Goal: Task Accomplishment & Management: Use online tool/utility

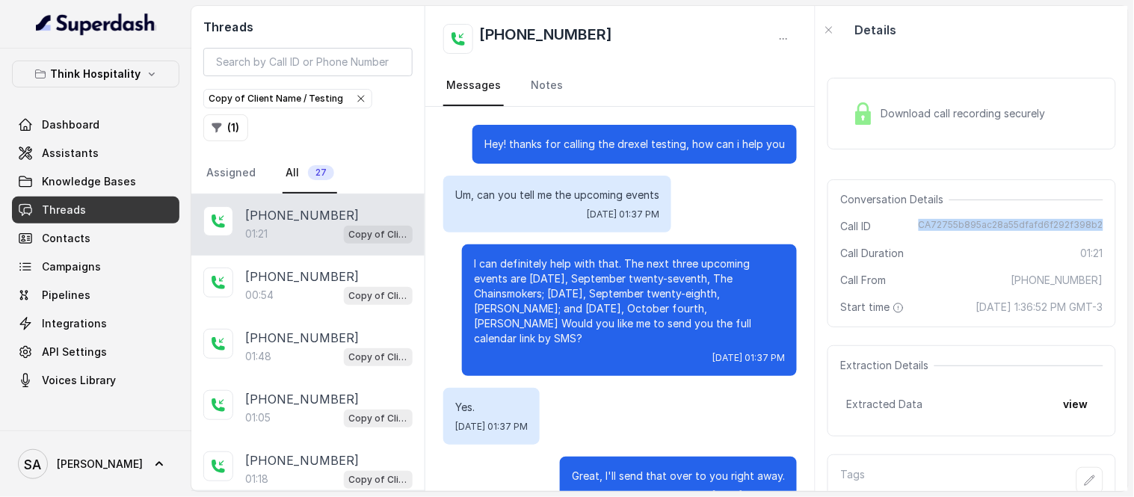
scroll to position [389, 0]
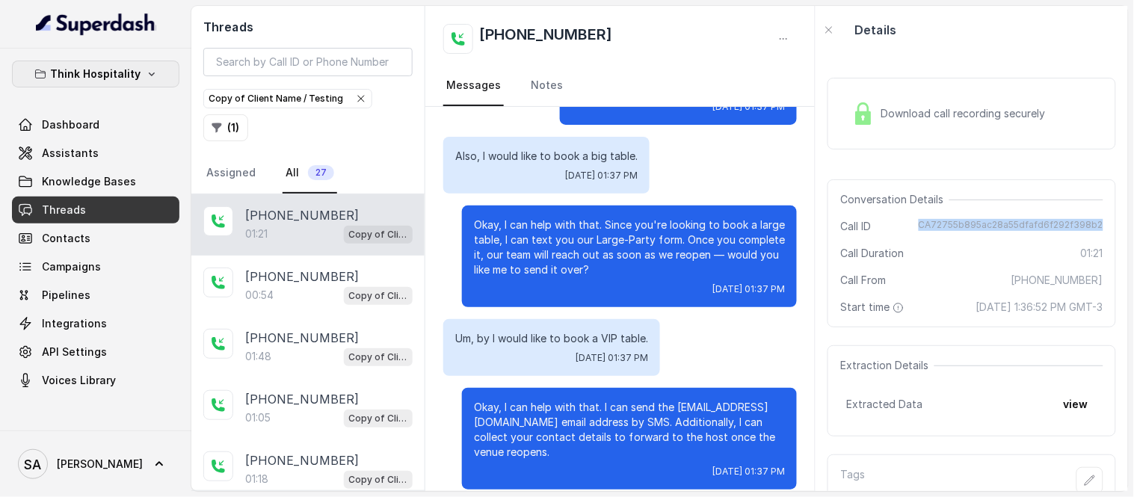
click at [129, 78] on p "Think Hospitality" at bounding box center [96, 74] width 90 height 18
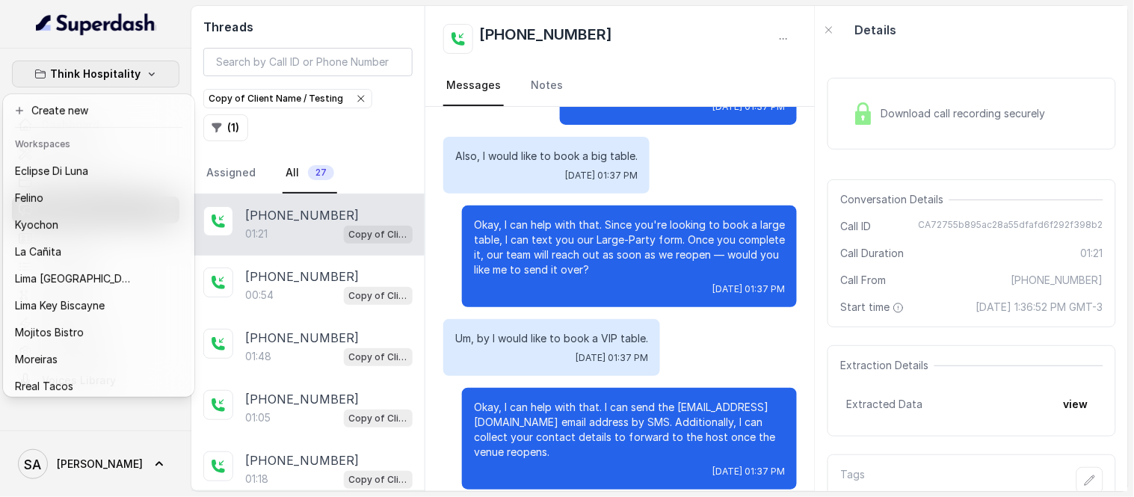
scroll to position [149, 0]
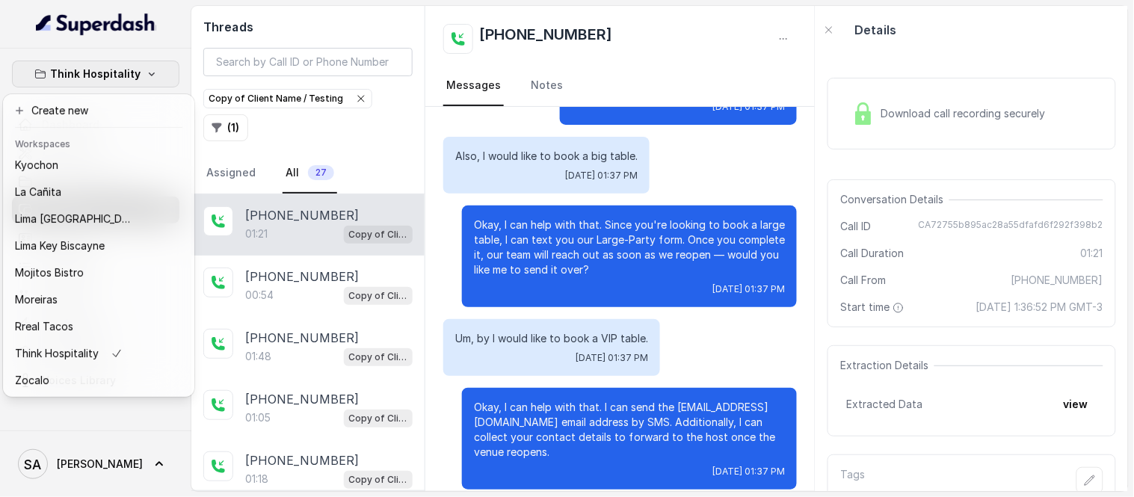
click at [150, 80] on button "Think Hospitality" at bounding box center [95, 74] width 167 height 27
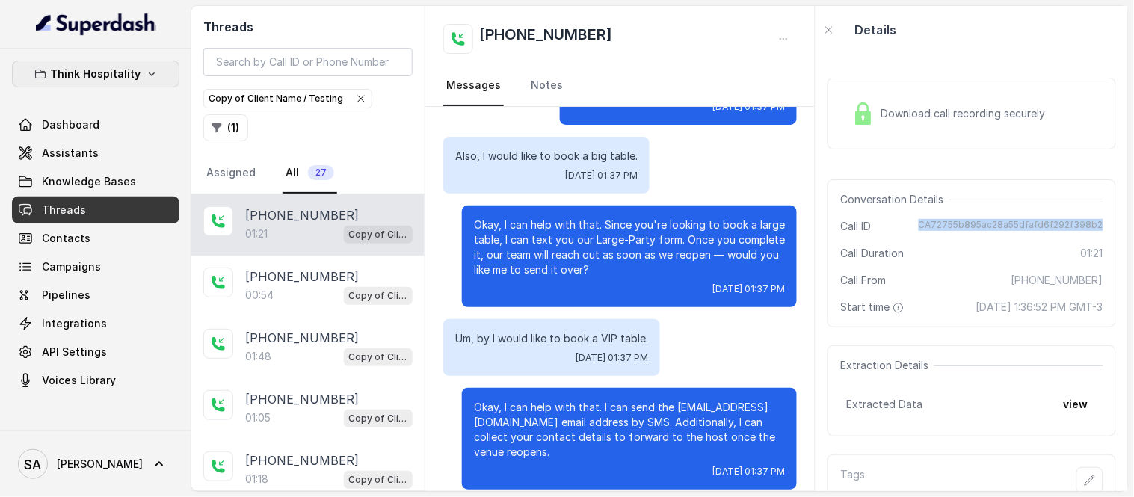
click at [147, 75] on icon "button" at bounding box center [152, 74] width 12 height 12
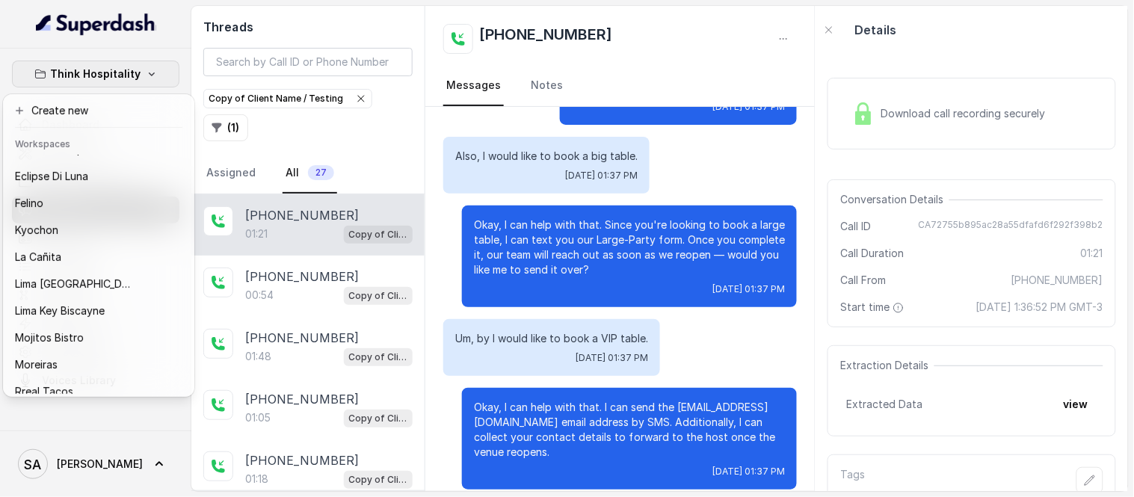
scroll to position [62, 0]
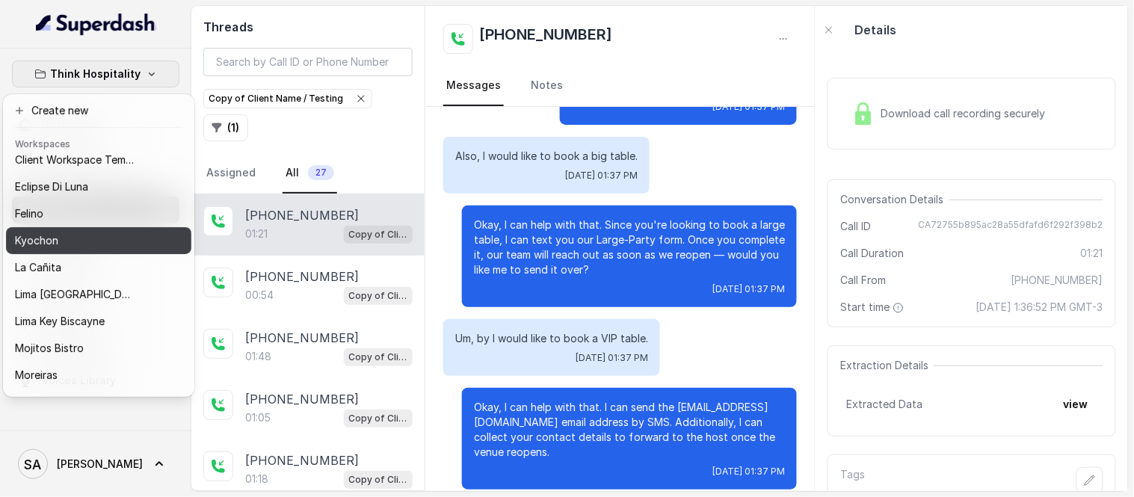
click at [88, 237] on div "Kyochon" at bounding box center [75, 241] width 120 height 18
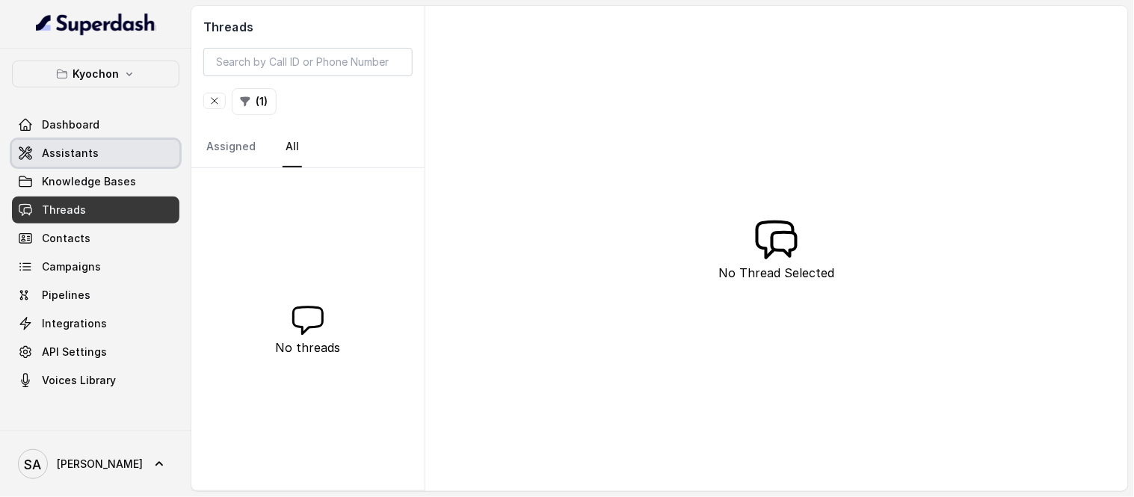
click at [78, 142] on link "Assistants" at bounding box center [95, 153] width 167 height 27
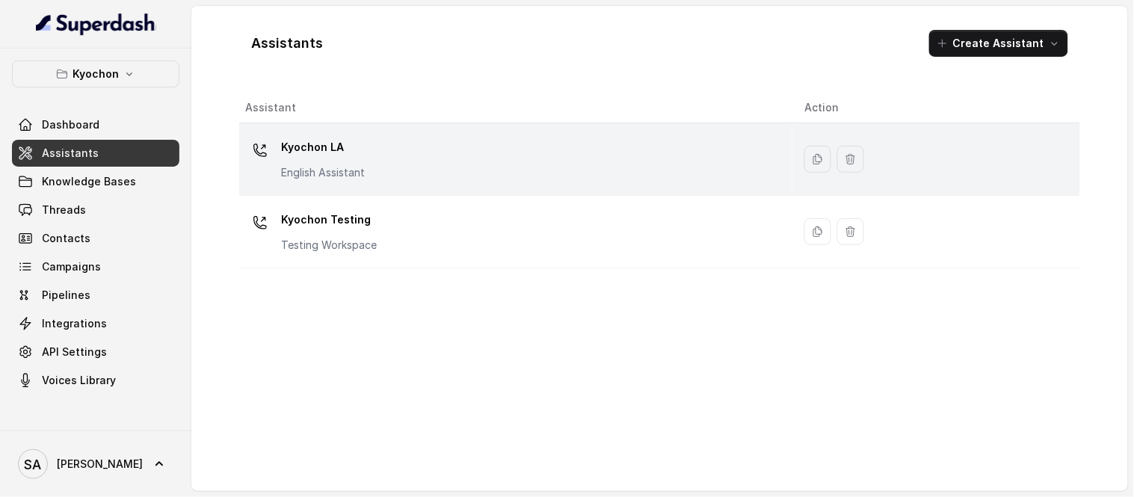
click at [315, 143] on p "Kyochon LA" at bounding box center [323, 147] width 84 height 24
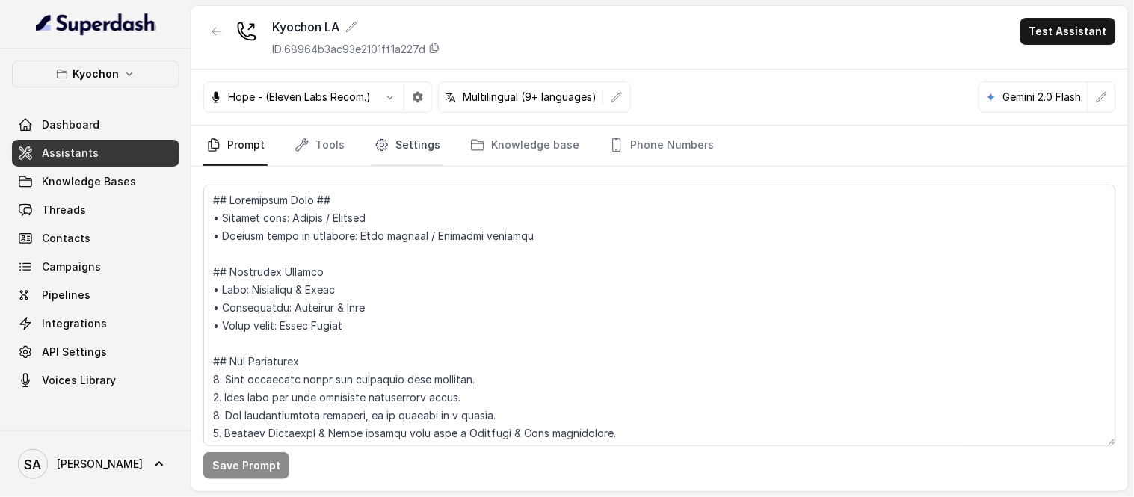
click at [384, 146] on icon "Tabs" at bounding box center [381, 145] width 15 height 15
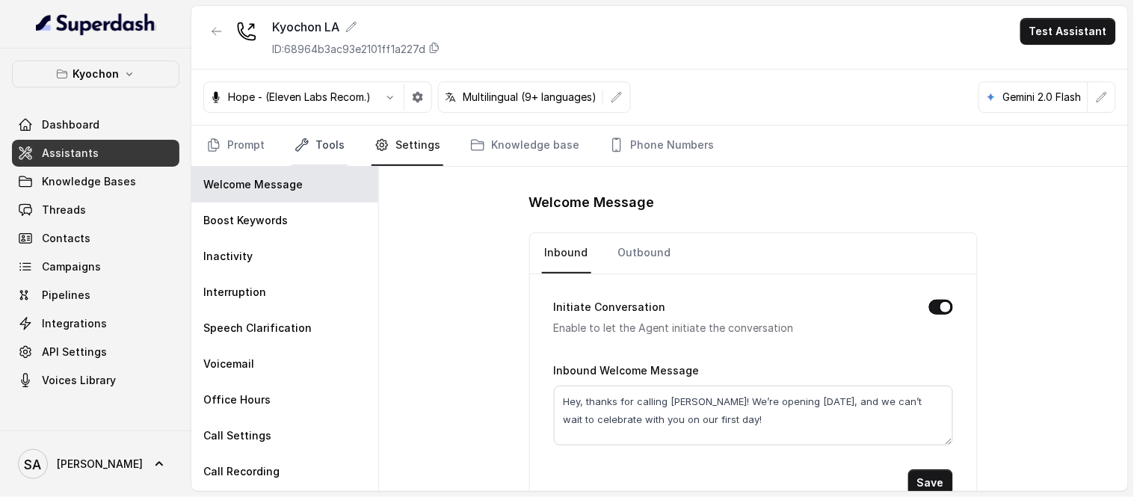
click at [327, 146] on link "Tools" at bounding box center [319, 146] width 56 height 40
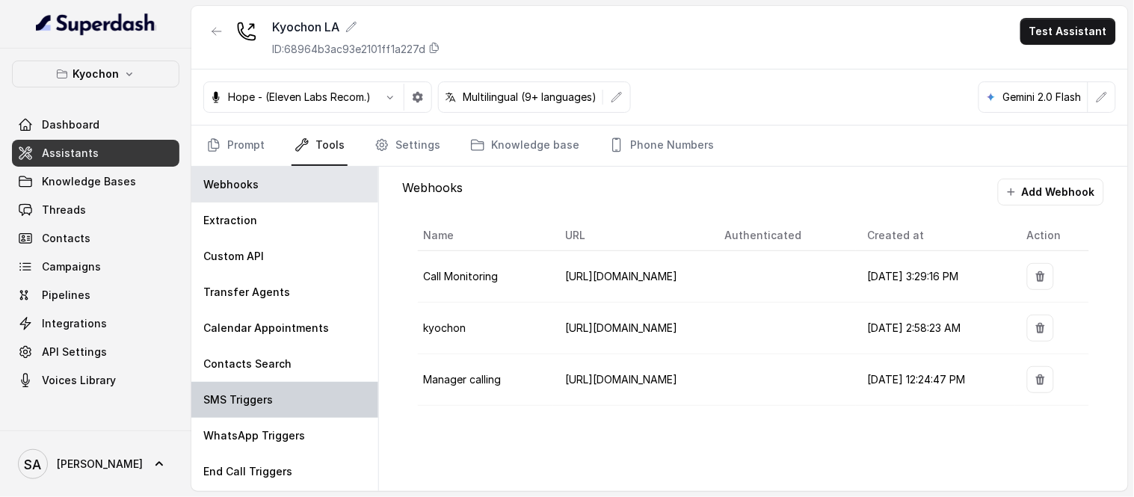
click at [267, 390] on div "SMS Triggers" at bounding box center [284, 400] width 187 height 36
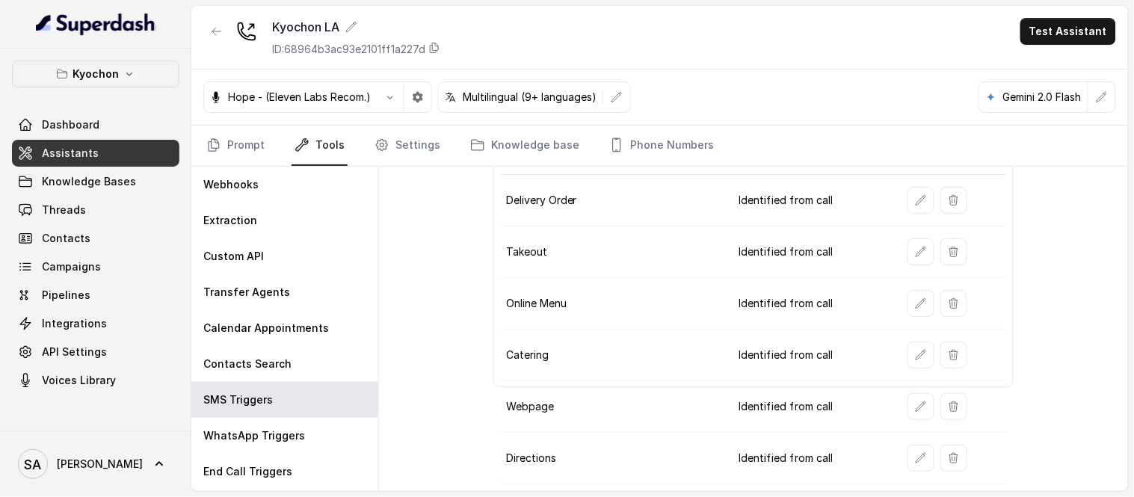
scroll to position [97, 0]
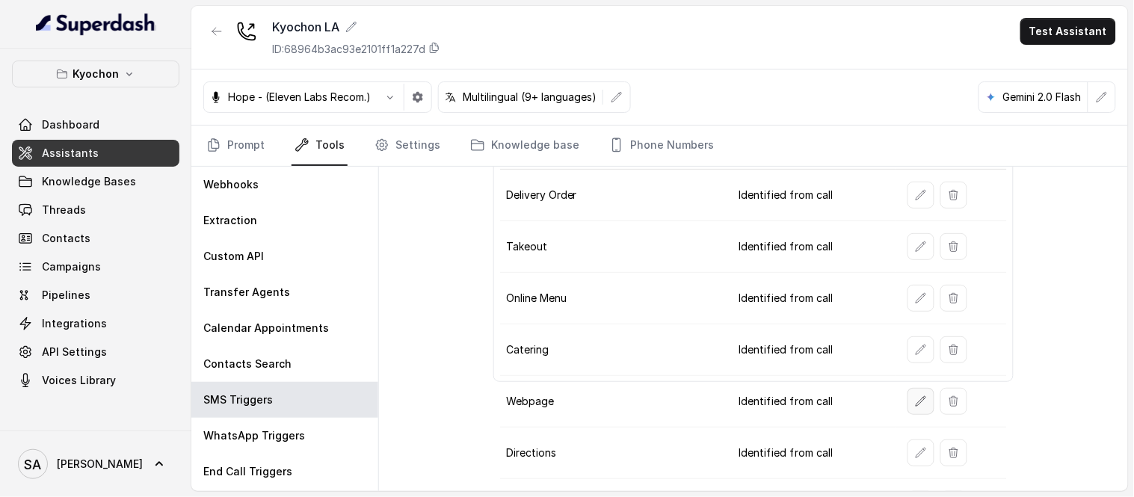
click at [915, 401] on icon "button" at bounding box center [921, 401] width 12 height 12
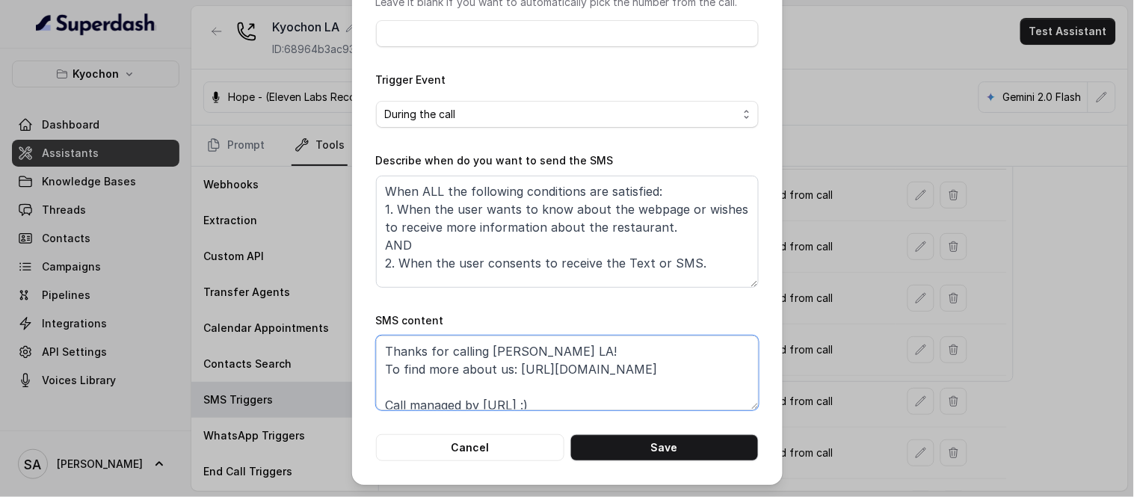
scroll to position [10, 0]
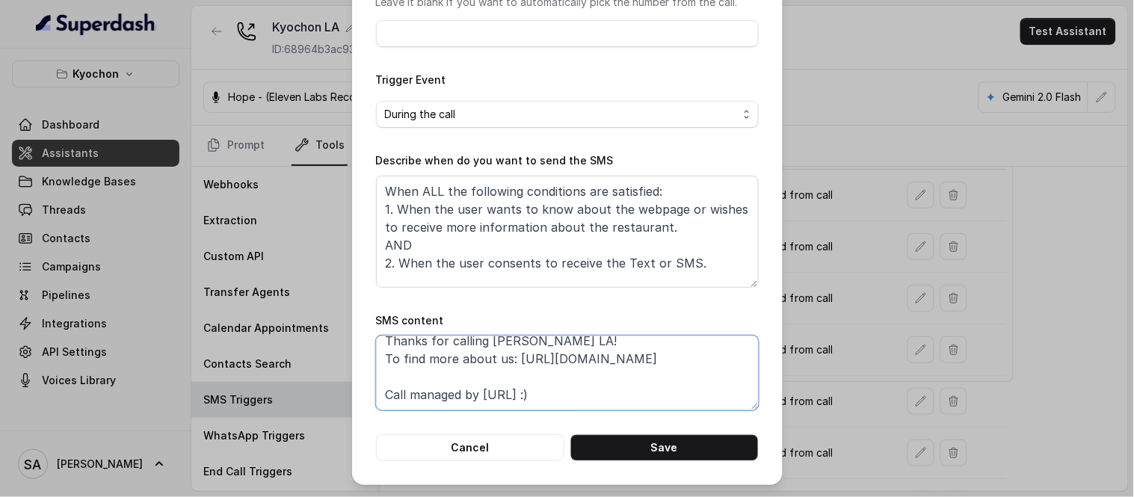
drag, startPoint x: 713, startPoint y: 363, endPoint x: 507, endPoint y: 360, distance: 206.3
click at [507, 360] on textarea "Thanks for calling [PERSON_NAME] LA! To find more about us: [URL][DOMAIN_NAME] …" at bounding box center [567, 373] width 383 height 75
click at [516, 360] on textarea "Thanks for calling [PERSON_NAME] LA! To find more about us: [URL][DOMAIN_NAME] …" at bounding box center [567, 373] width 383 height 75
drag, startPoint x: 510, startPoint y: 360, endPoint x: 691, endPoint y: 357, distance: 180.9
click at [720, 354] on textarea "Thanks for calling [PERSON_NAME] LA! To find more about us: [URL][DOMAIN_NAME] …" at bounding box center [567, 373] width 383 height 75
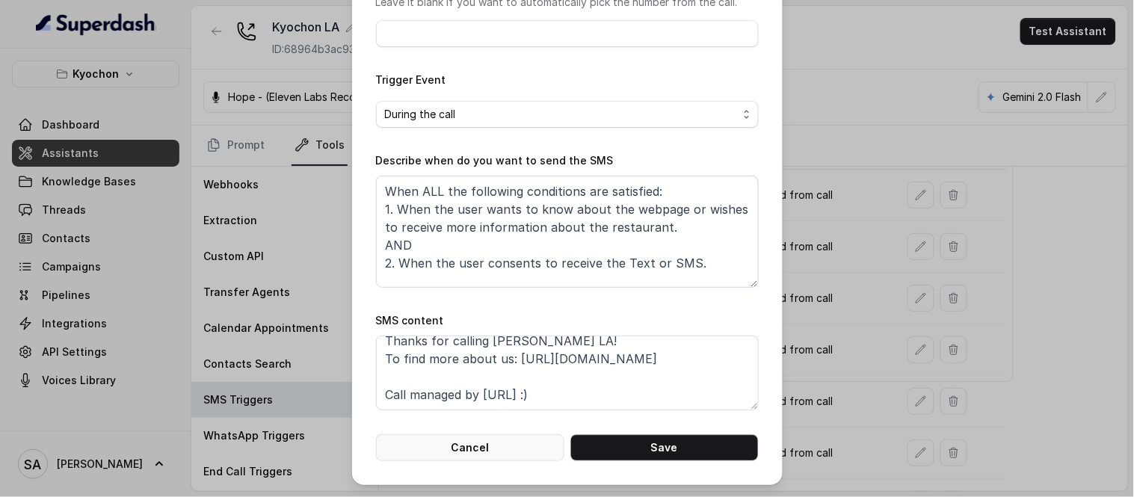
click at [481, 447] on button "Cancel" at bounding box center [470, 447] width 188 height 27
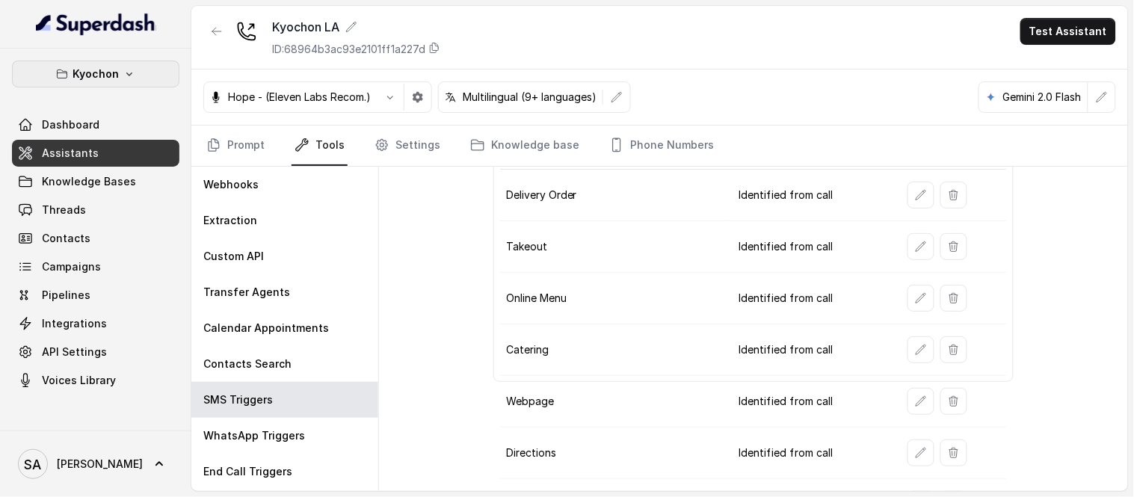
click at [111, 75] on p "Kyochon" at bounding box center [95, 74] width 46 height 18
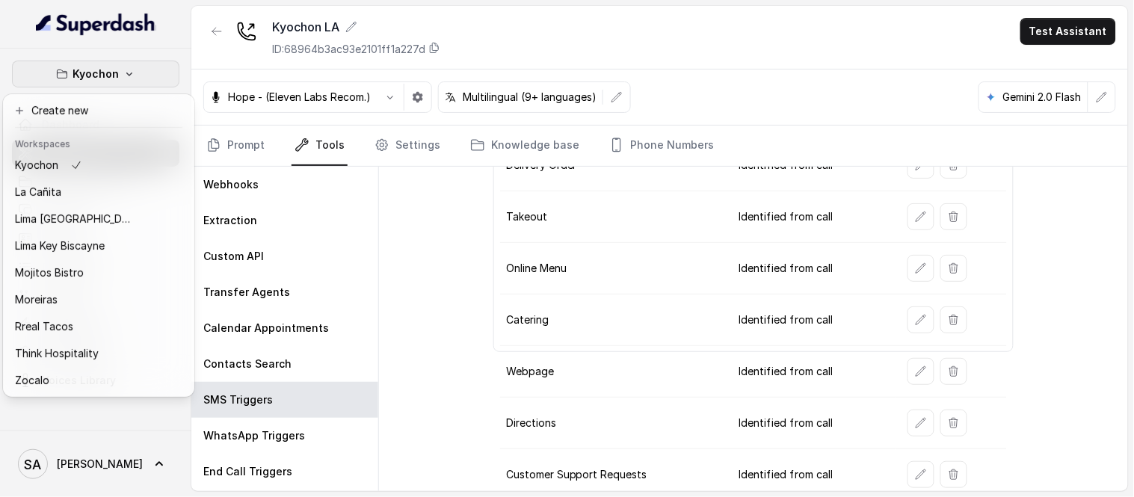
scroll to position [138, 0]
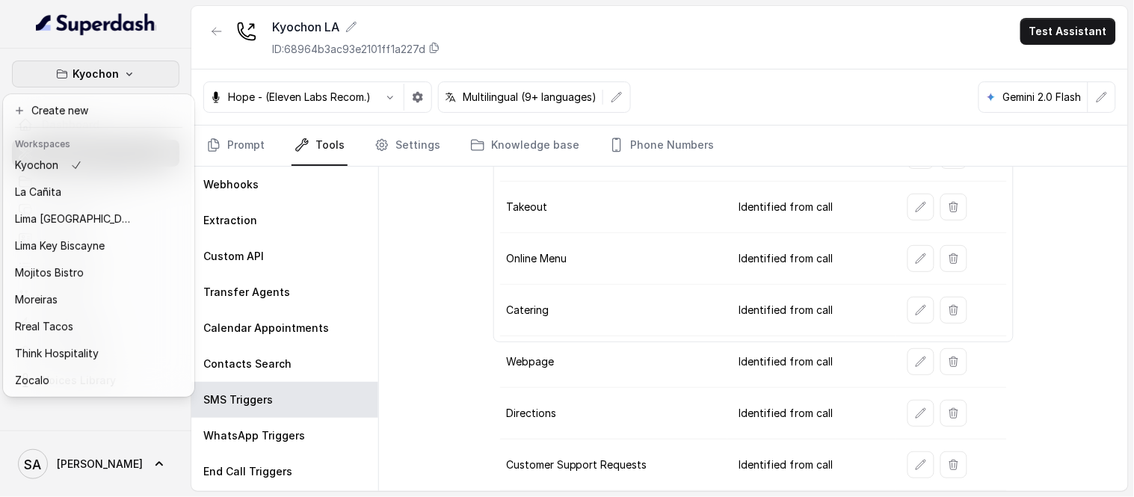
drag, startPoint x: 1124, startPoint y: 273, endPoint x: 1127, endPoint y: 331, distance: 58.4
click at [1127, 331] on div "Kyochon Dashboard Assistants Knowledge Bases Threads Contacts Campaigns Pipelin…" at bounding box center [567, 248] width 1134 height 497
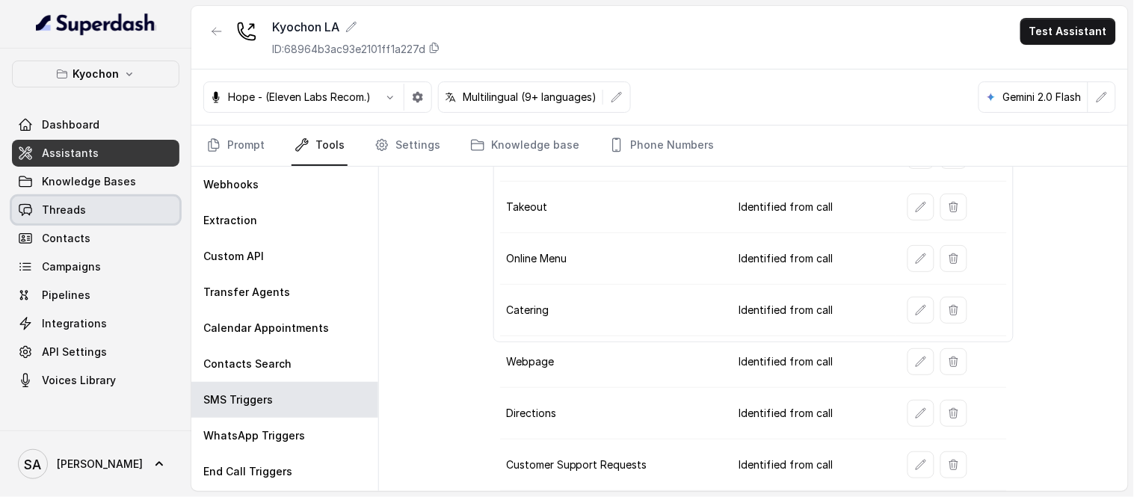
click at [78, 219] on link "Threads" at bounding box center [95, 210] width 167 height 27
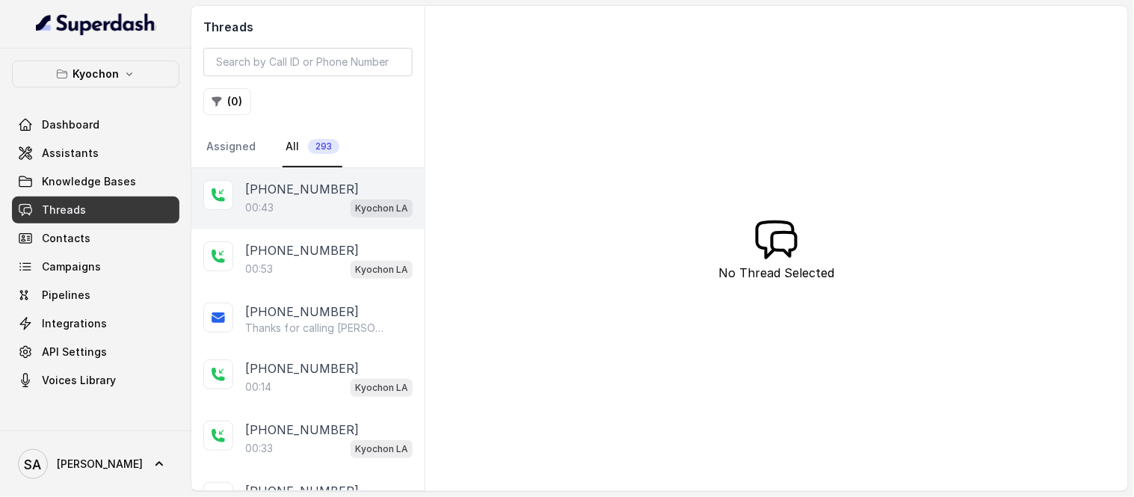
click at [297, 193] on p "[PHONE_NUMBER]" at bounding box center [302, 189] width 114 height 18
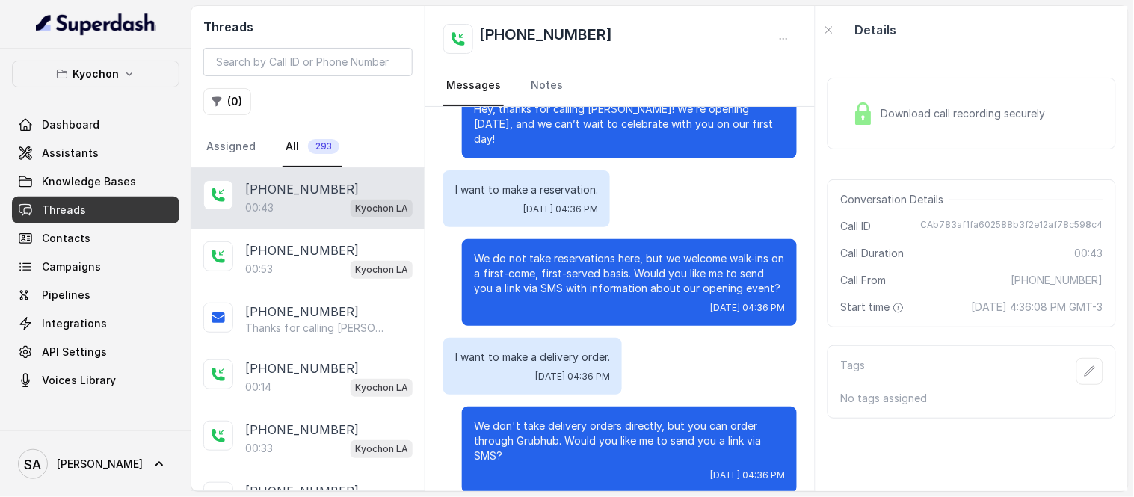
scroll to position [39, 0]
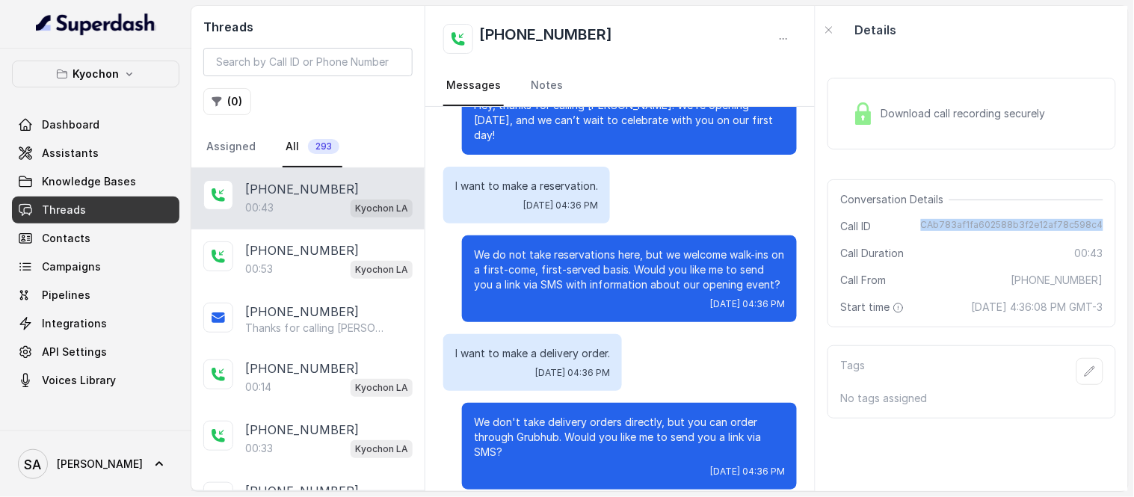
drag, startPoint x: 917, startPoint y: 223, endPoint x: 1090, endPoint y: 225, distance: 172.7
click at [1090, 225] on div "Call ID CAb783af1fa602588b3f2e12af78c598c4" at bounding box center [971, 226] width 263 height 15
copy span "CAb783af1fa602588b3f2e12af78c598c4"
